Goal: Find specific page/section: Find specific page/section

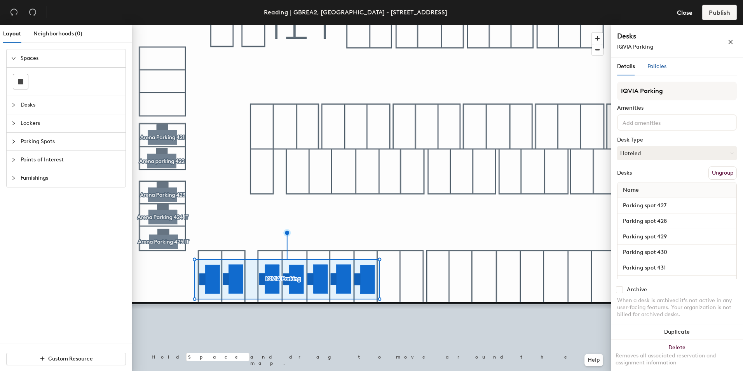
click at [658, 63] on span "Policies" at bounding box center [656, 66] width 19 height 7
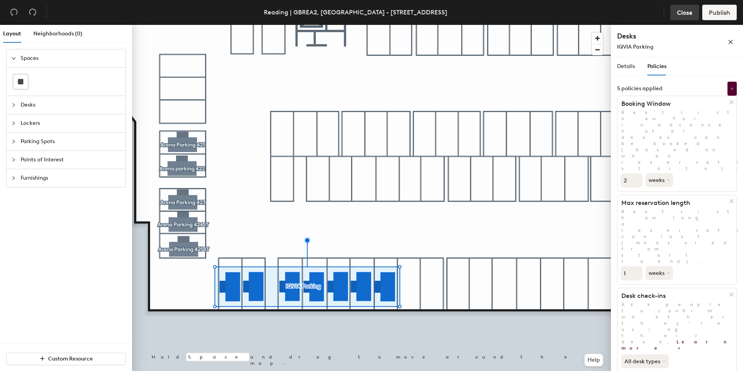
click at [684, 12] on span "Close" at bounding box center [685, 12] width 16 height 7
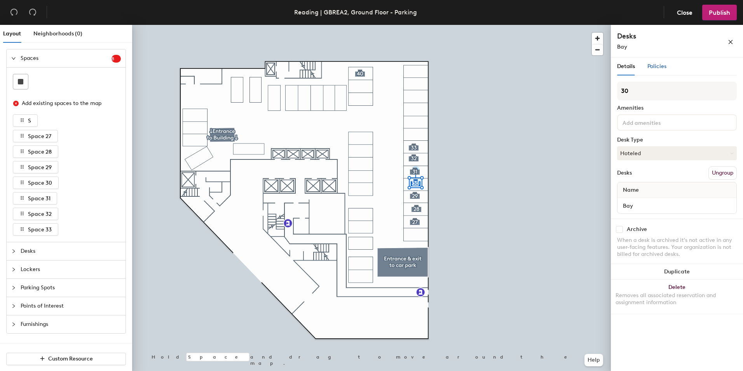
drag, startPoint x: 656, startPoint y: 66, endPoint x: 640, endPoint y: 79, distance: 20.4
click at [657, 66] on span "Policies" at bounding box center [656, 66] width 19 height 7
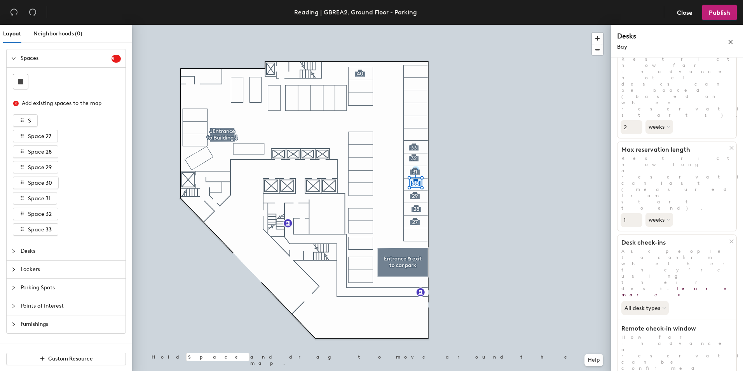
scroll to position [24, 0]
